Goal: Task Accomplishment & Management: Manage account settings

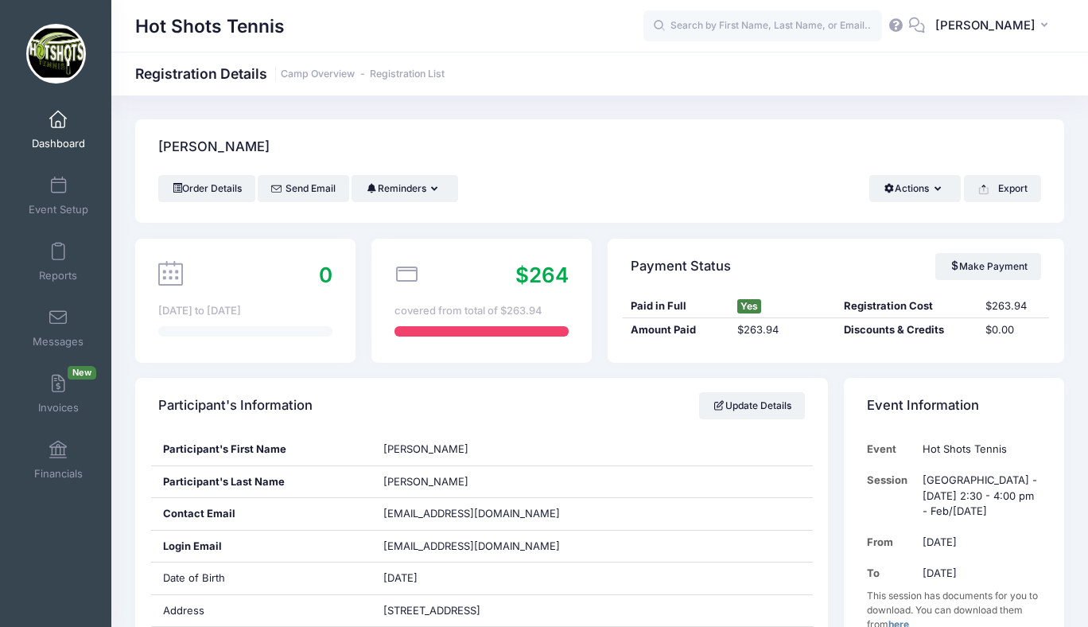
click at [56, 134] on link "Dashboard" at bounding box center [59, 130] width 76 height 56
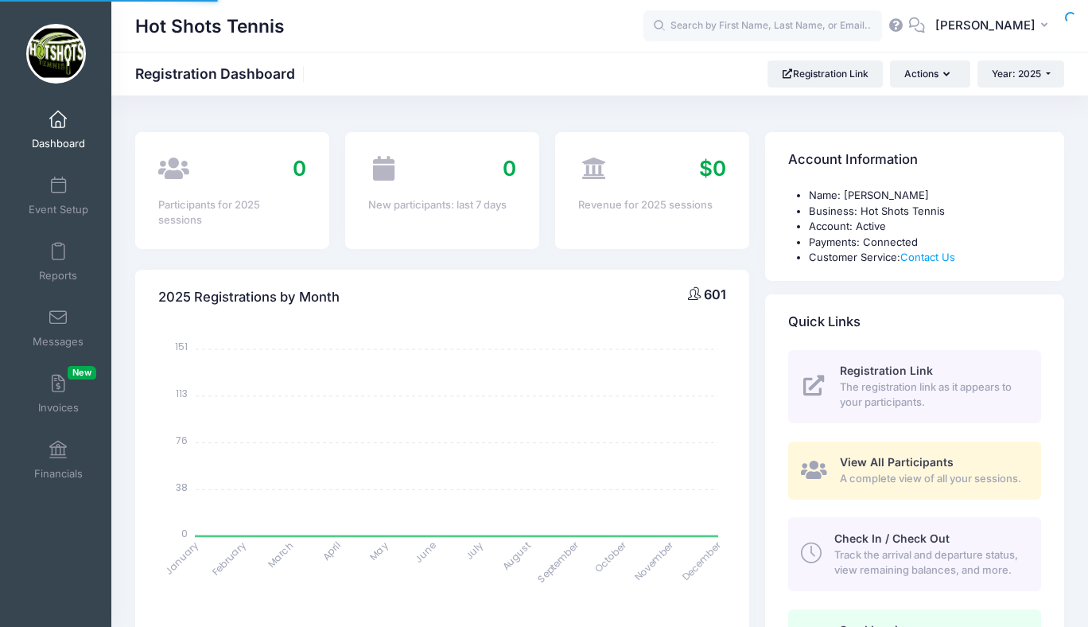
select select
